Goal: Share content: Share content

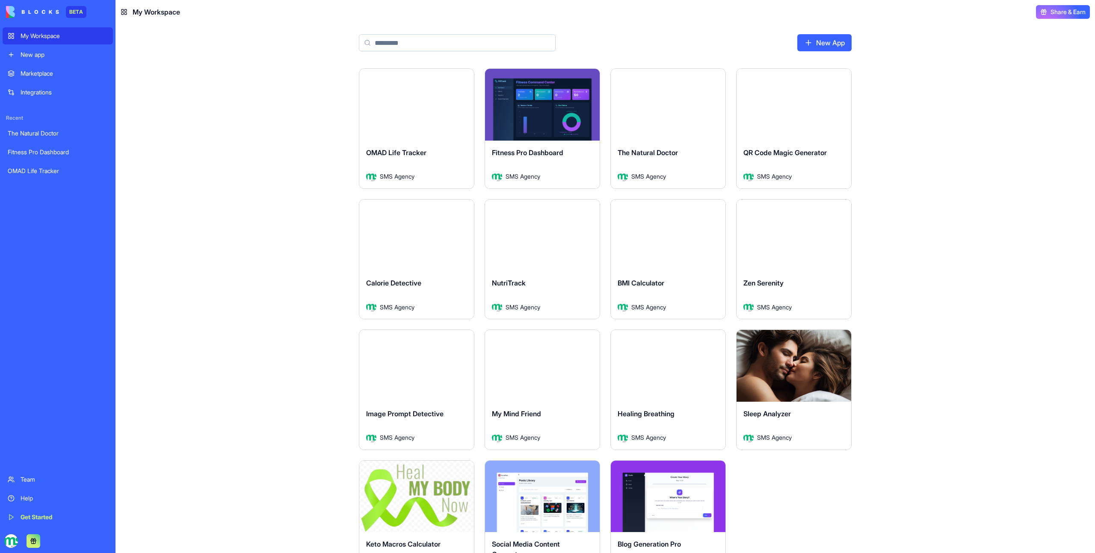
click at [419, 235] on button "Launch" at bounding box center [417, 235] width 64 height 17
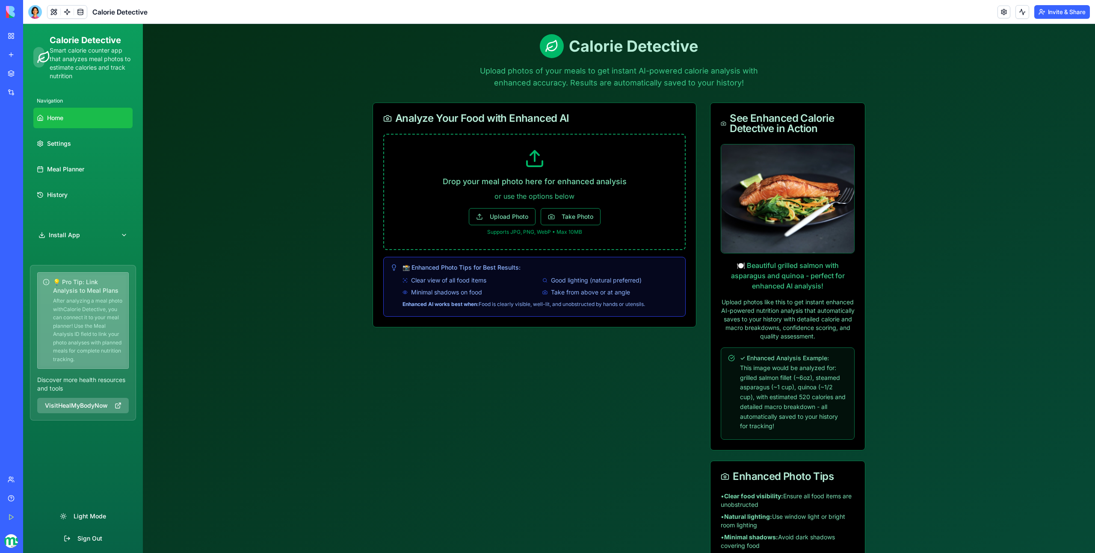
click at [1058, 12] on button "Invite & Share" at bounding box center [1062, 12] width 56 height 14
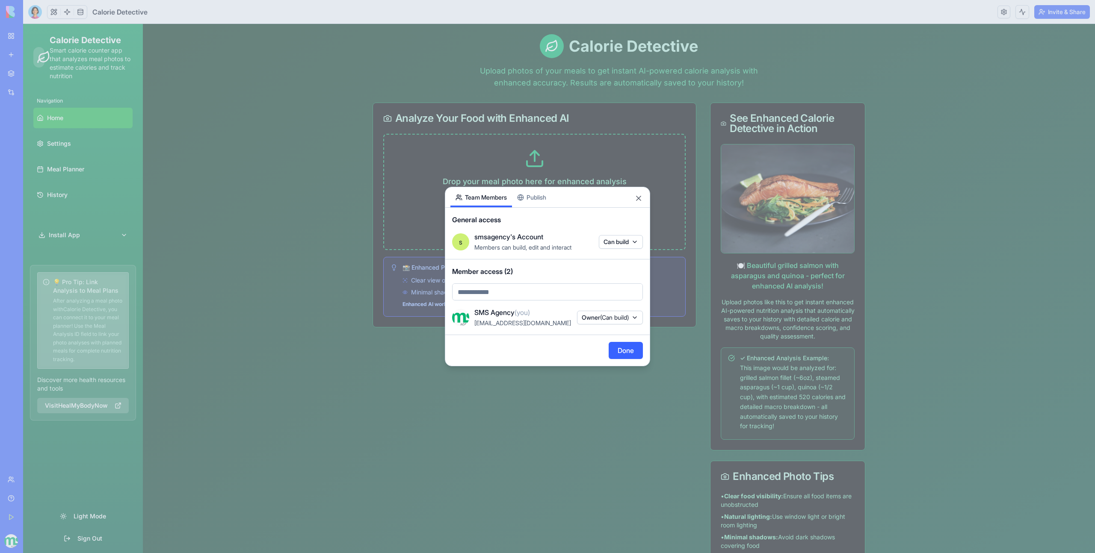
click at [541, 199] on div "Share App Team Members Publish General access s smsagency's Account Members can…" at bounding box center [547, 277] width 205 height 180
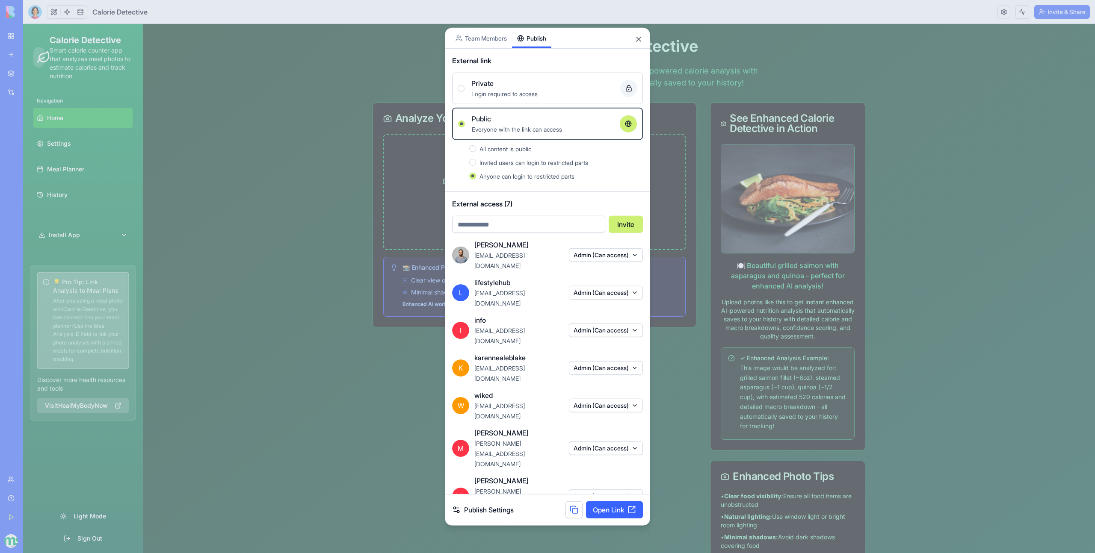
click at [612, 501] on link "Open Link" at bounding box center [614, 509] width 57 height 17
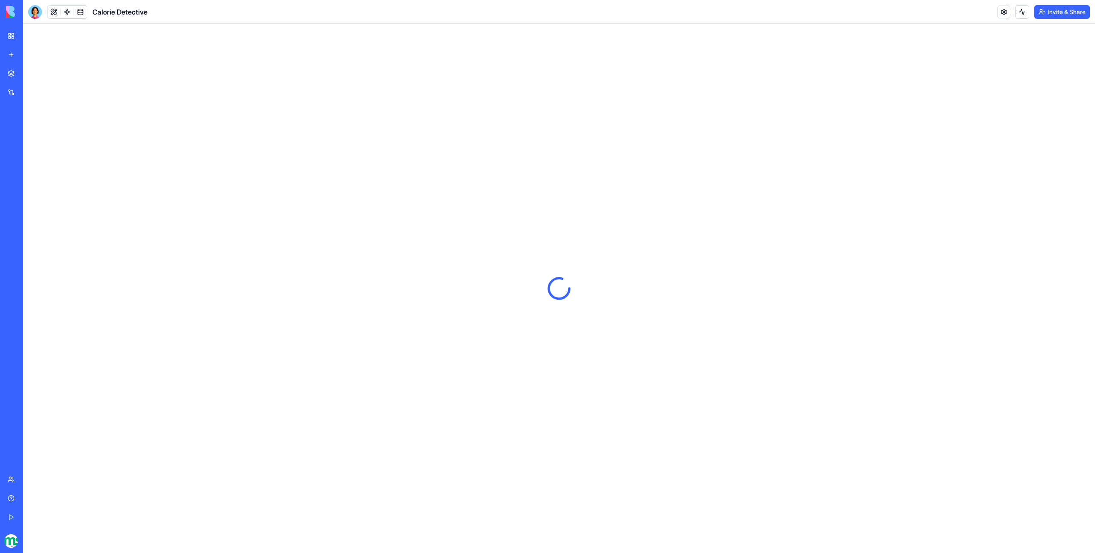
click at [1052, 14] on button "Invite & Share" at bounding box center [1062, 12] width 56 height 14
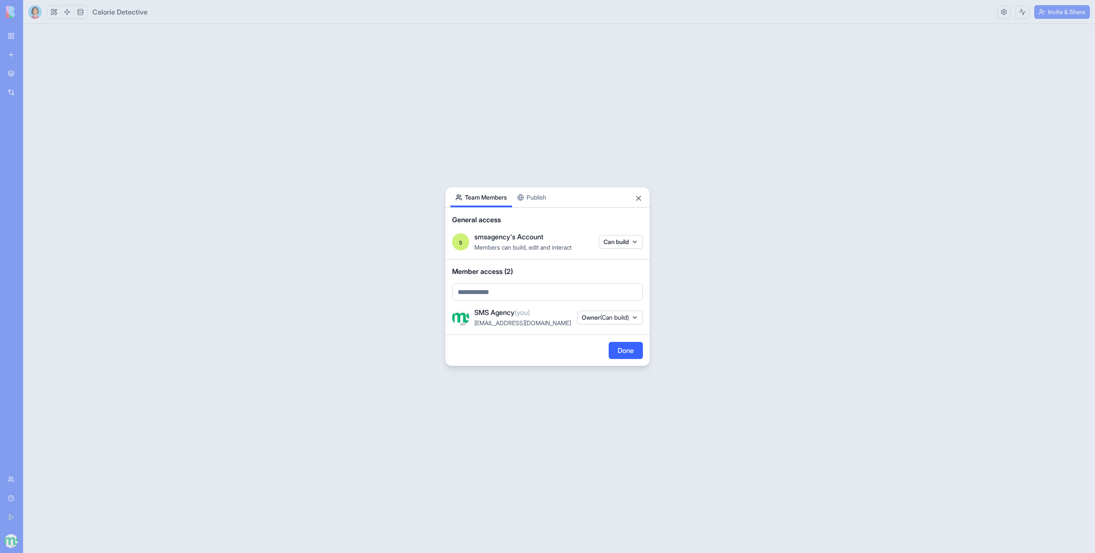
click at [533, 198] on div "Share App Team Members Publish General access s smsagency's Account Members can…" at bounding box center [547, 277] width 205 height 180
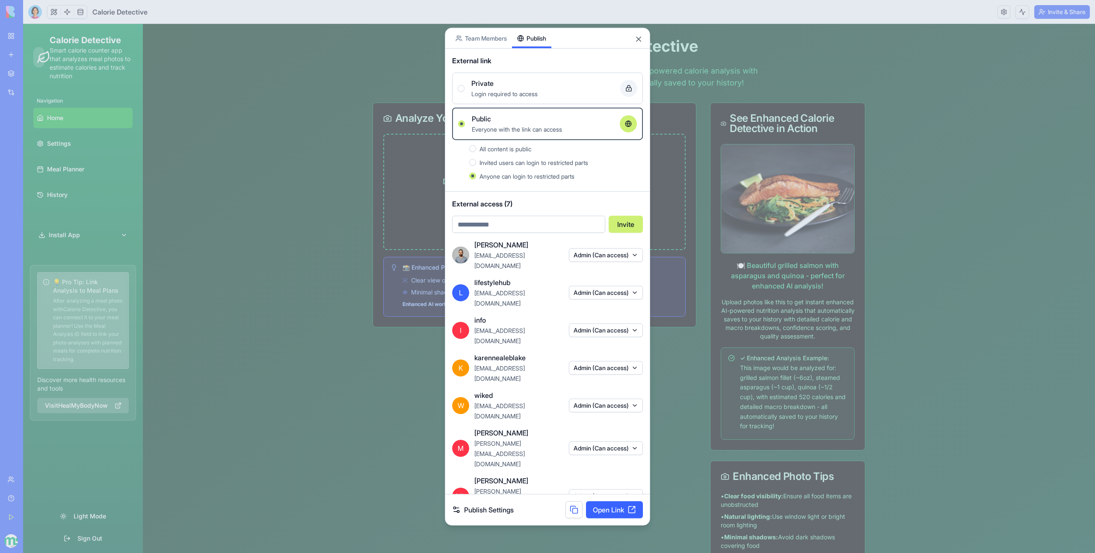
click at [607, 501] on link "Open Link" at bounding box center [614, 509] width 57 height 17
click at [327, 450] on div at bounding box center [547, 276] width 1095 height 553
